Goal: Task Accomplishment & Management: Complete application form

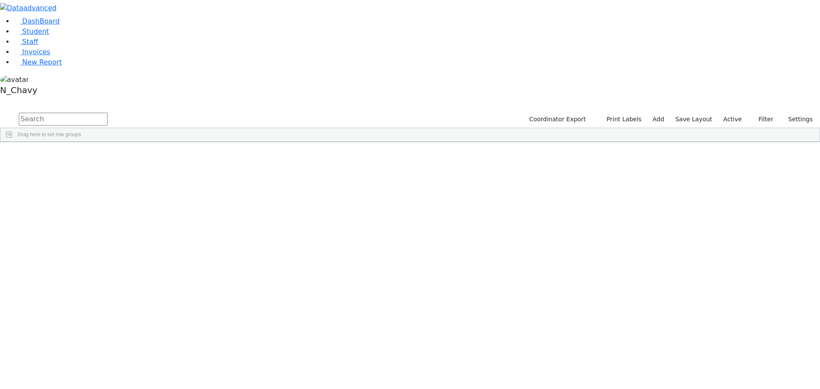
click at [733, 113] on label "Active" at bounding box center [733, 119] width 26 height 13
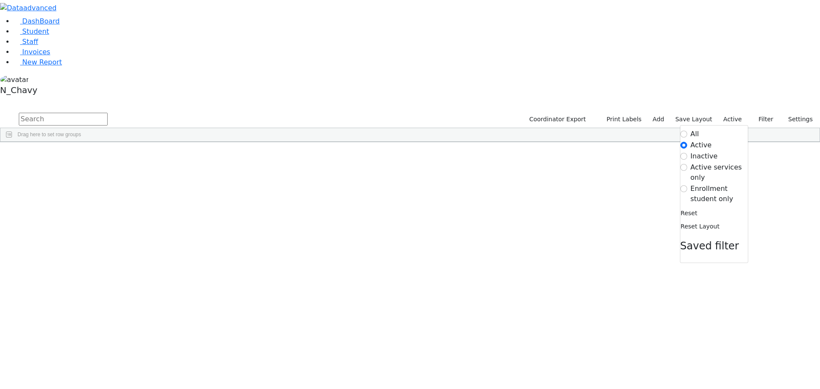
click at [706, 184] on label "Enrollment student only" at bounding box center [719, 194] width 57 height 21
click at [687, 185] on input "Enrollment student only" at bounding box center [683, 188] width 7 height 7
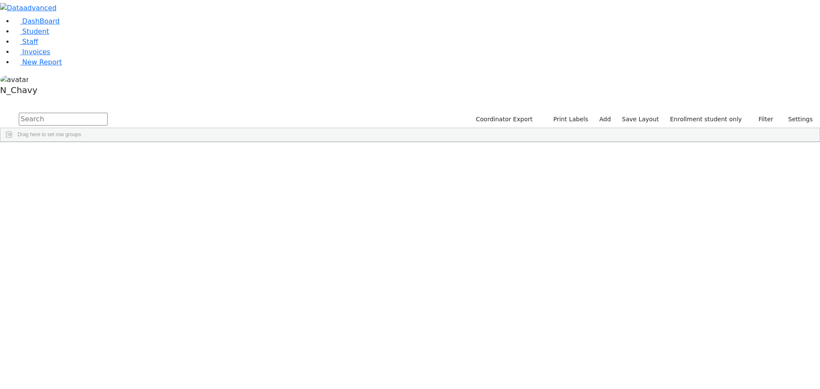
click at [88, 359] on div "Gestetner" at bounding box center [66, 365] width 44 height 12
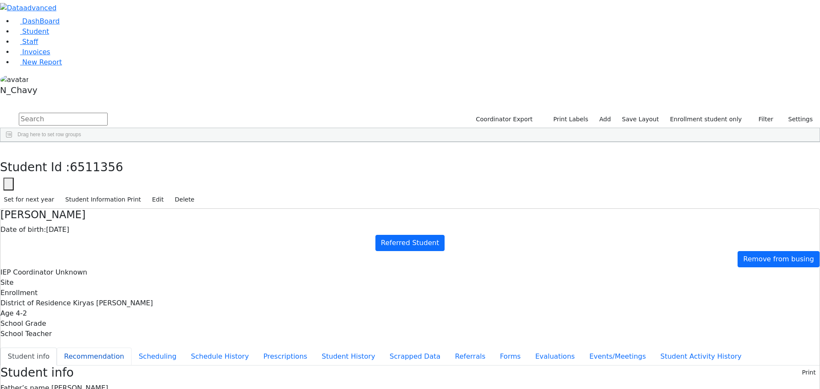
click at [132, 348] on button "Recommendation" at bounding box center [94, 357] width 75 height 18
checkbox input "true"
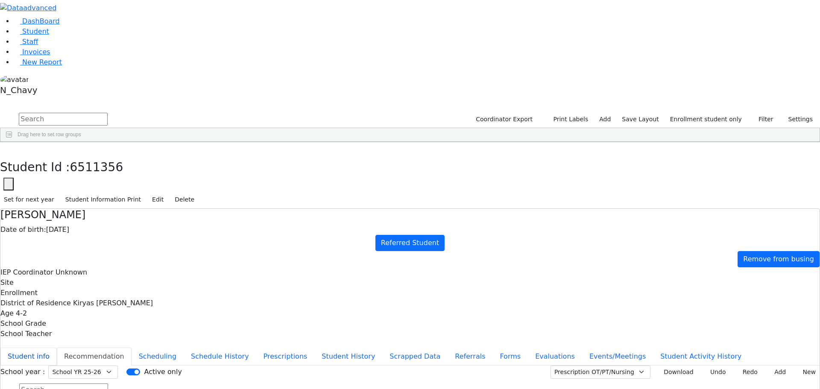
click at [57, 348] on button "Student info" at bounding box center [28, 357] width 56 height 18
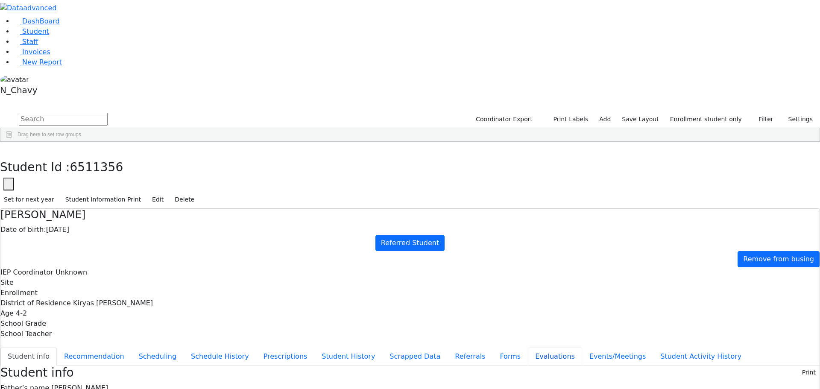
click at [528, 348] on button "Evaluations" at bounding box center [555, 357] width 54 height 18
checkbox input "true"
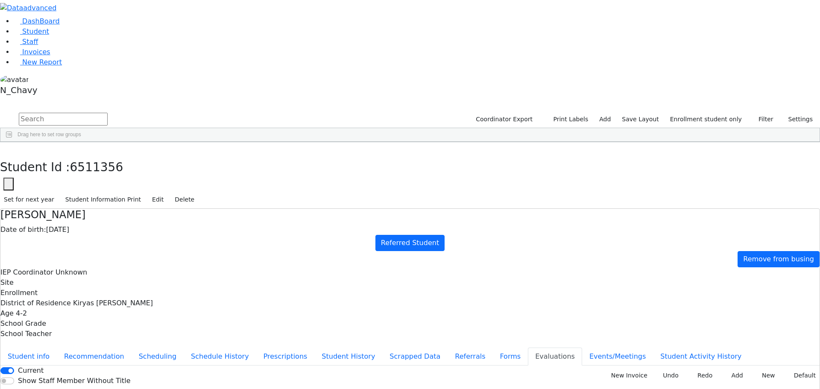
checkbox input "true"
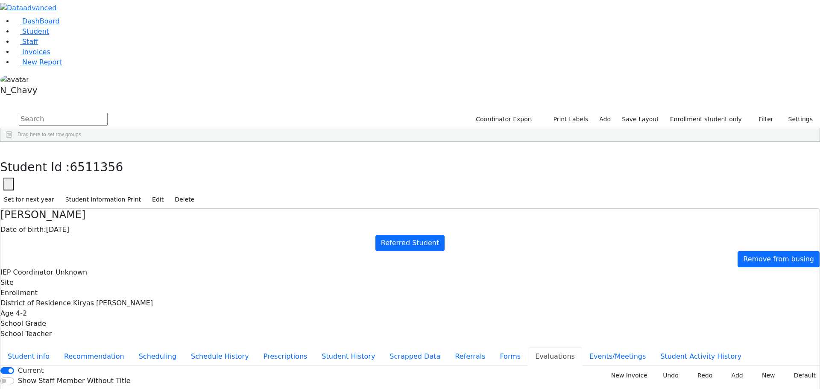
checkbox input "true"
click at [627, 369] on button "New Invoice" at bounding box center [627, 375] width 50 height 13
type input "2025-09-15"
type input "PSKJ 19"
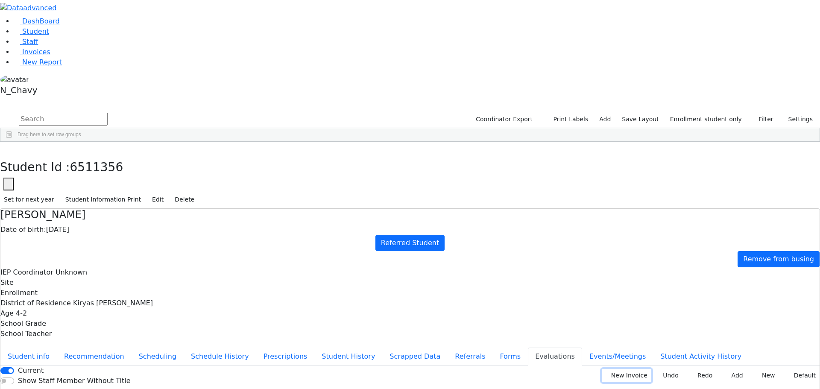
type input "185890"
type input "2024-0950"
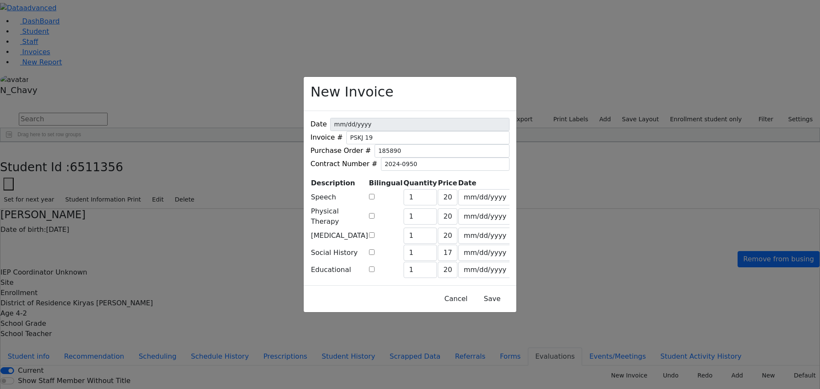
click at [375, 199] on input "checkbox" at bounding box center [372, 197] width 6 height 6
checkbox input "true"
type input "249"
click at [375, 219] on input "checkbox" at bounding box center [372, 216] width 6 height 6
checkbox input "true"
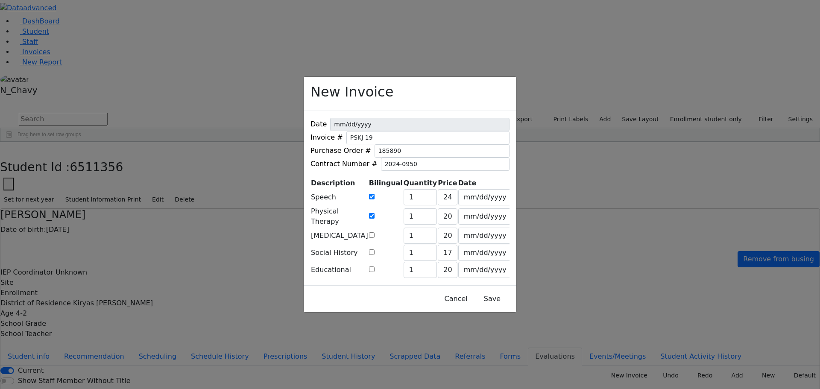
type input "249"
click at [380, 244] on td at bounding box center [386, 235] width 35 height 17
click at [375, 238] on input "checkbox" at bounding box center [372, 235] width 6 height 6
checkbox input "true"
type input "249"
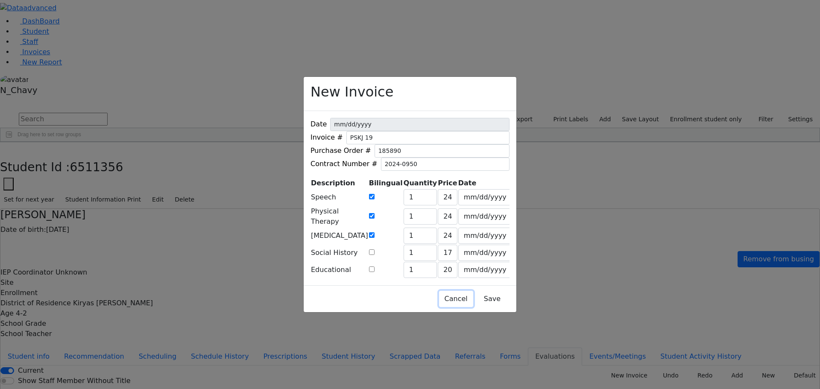
click at [439, 291] on button "Cancel" at bounding box center [456, 299] width 34 height 16
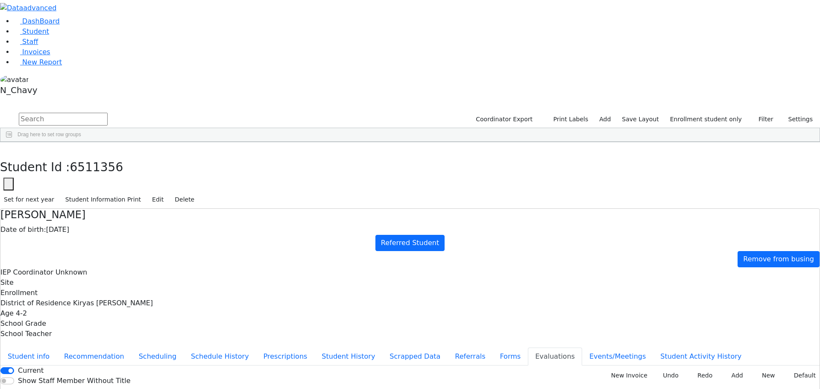
checkbox input "true"
click at [612, 369] on button "New Invoice" at bounding box center [627, 375] width 50 height 13
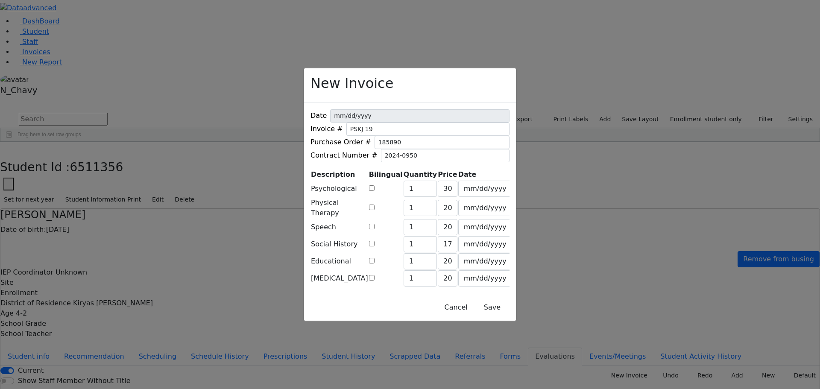
click at [375, 191] on input "checkbox" at bounding box center [372, 188] width 6 height 6
checkbox input "true"
type input "392"
click at [375, 210] on input "checkbox" at bounding box center [372, 208] width 6 height 6
checkbox input "true"
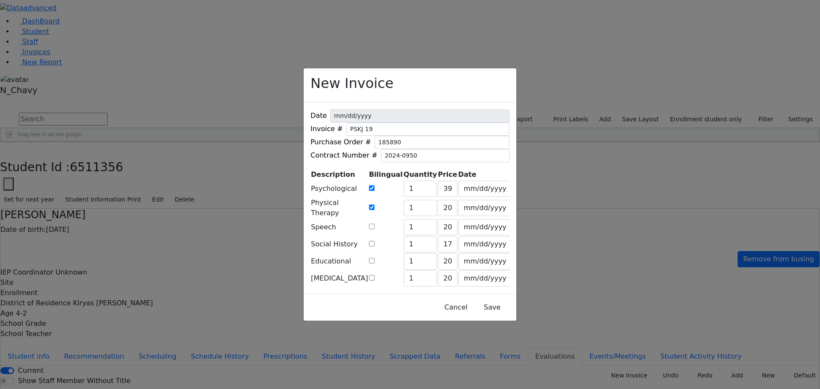
type input "249"
click at [375, 229] on input "checkbox" at bounding box center [372, 227] width 6 height 6
checkbox input "true"
type input "249"
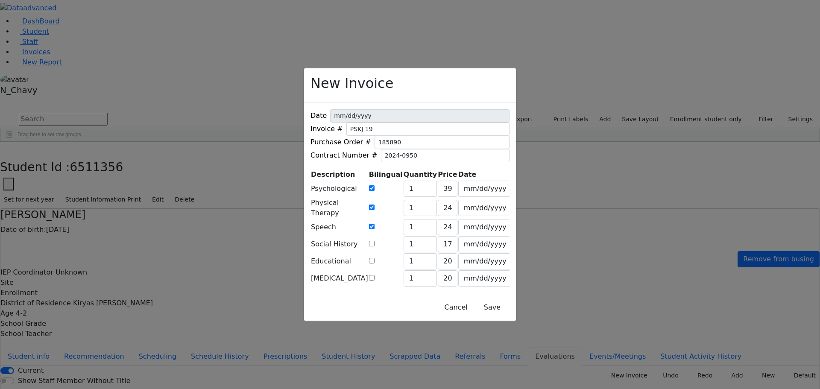
click at [375, 258] on input "checkbox" at bounding box center [372, 261] width 6 height 6
checkbox input "true"
type input "249"
click at [375, 275] on input "checkbox" at bounding box center [372, 278] width 6 height 6
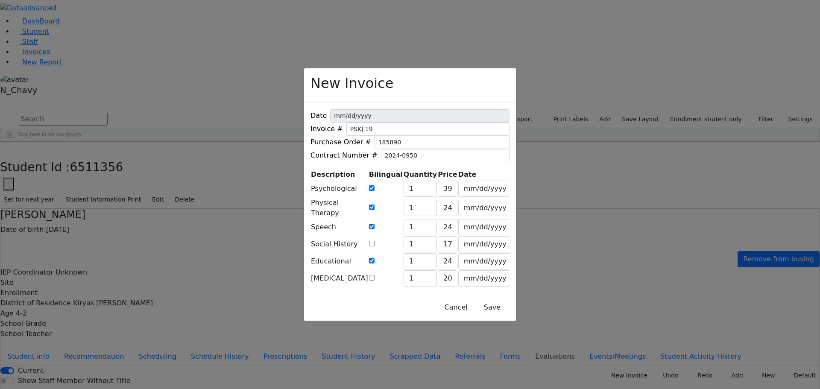
checkbox input "true"
type input "249"
click at [473, 299] on button "Save" at bounding box center [492, 307] width 38 height 16
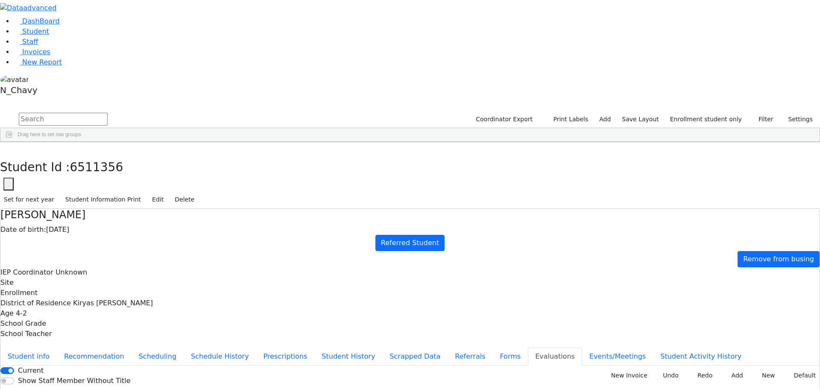
drag, startPoint x: 790, startPoint y: 375, endPoint x: 770, endPoint y: 362, distance: 23.8
click at [30, 35] on span "Student" at bounding box center [35, 31] width 27 height 8
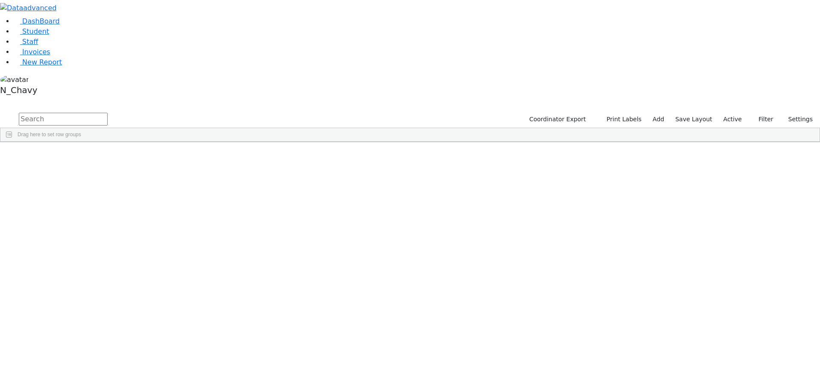
click at [730, 113] on label "Active" at bounding box center [733, 119] width 26 height 13
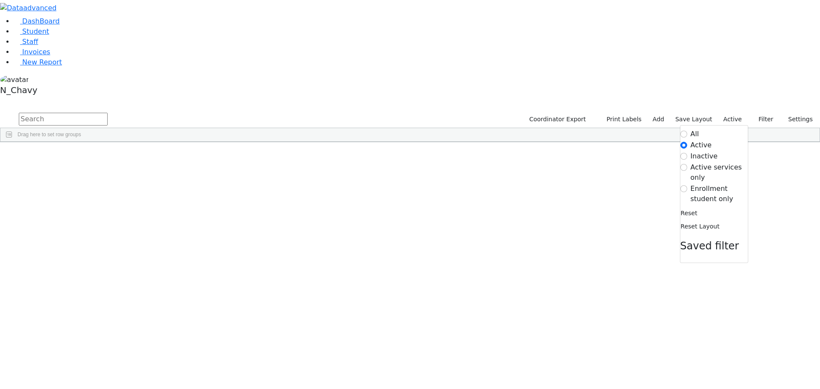
drag, startPoint x: 706, startPoint y: 85, endPoint x: 608, endPoint y: 98, distance: 98.7
click at [706, 184] on label "Enrollment student only" at bounding box center [719, 194] width 57 height 21
click at [687, 185] on input "Enrollment student only" at bounding box center [683, 188] width 7 height 7
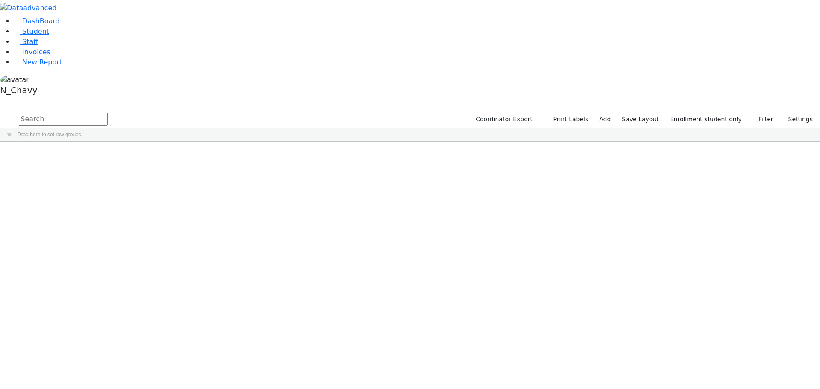
click at [88, 359] on div "Gestetner" at bounding box center [66, 365] width 44 height 12
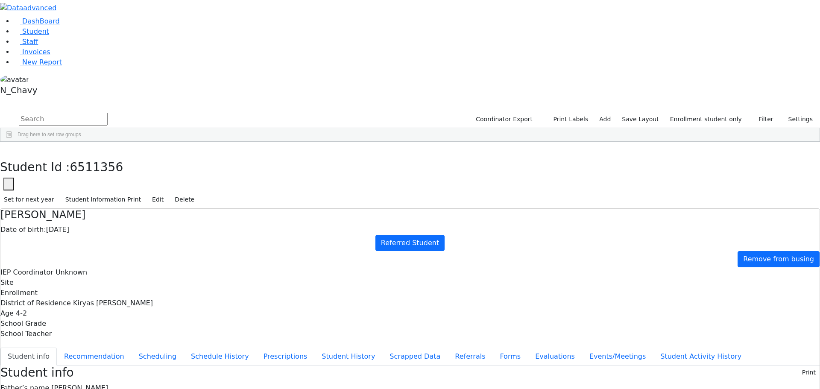
scroll to position [25, 0]
copy div "[EMAIL_ADDRESS][DOMAIN_NAME]"
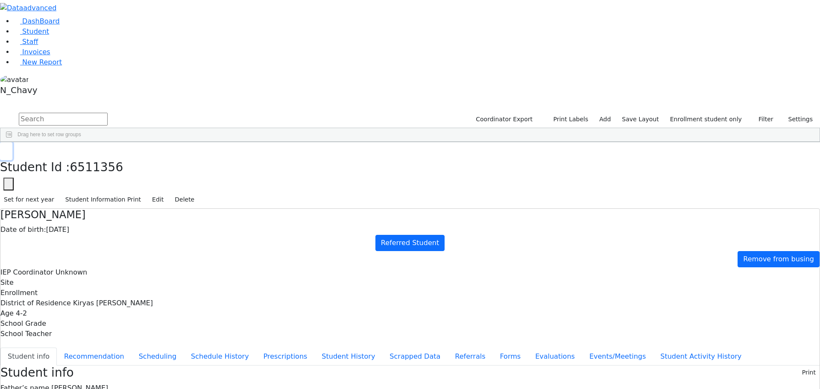
click at [9, 149] on icon "button" at bounding box center [6, 151] width 5 height 5
drag, startPoint x: 708, startPoint y: 35, endPoint x: 711, endPoint y: 44, distance: 8.5
click at [709, 113] on label "Enrollment student only" at bounding box center [705, 119] width 79 height 13
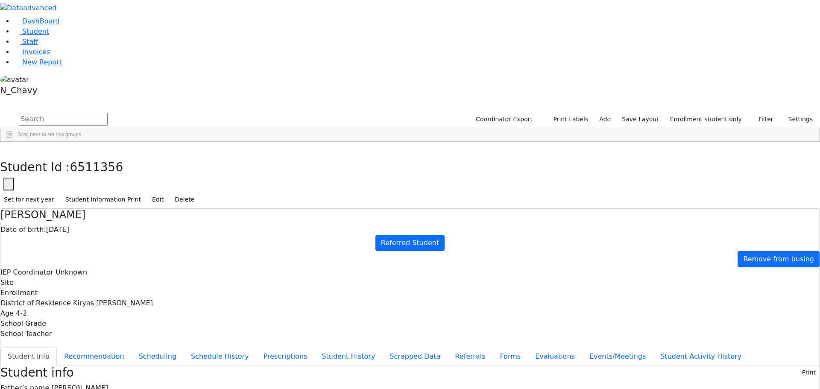
click at [582, 348] on button "Events/Meetings" at bounding box center [617, 357] width 71 height 18
click at [57, 348] on button "Student info" at bounding box center [28, 357] width 56 height 18
